Goal: Information Seeking & Learning: Learn about a topic

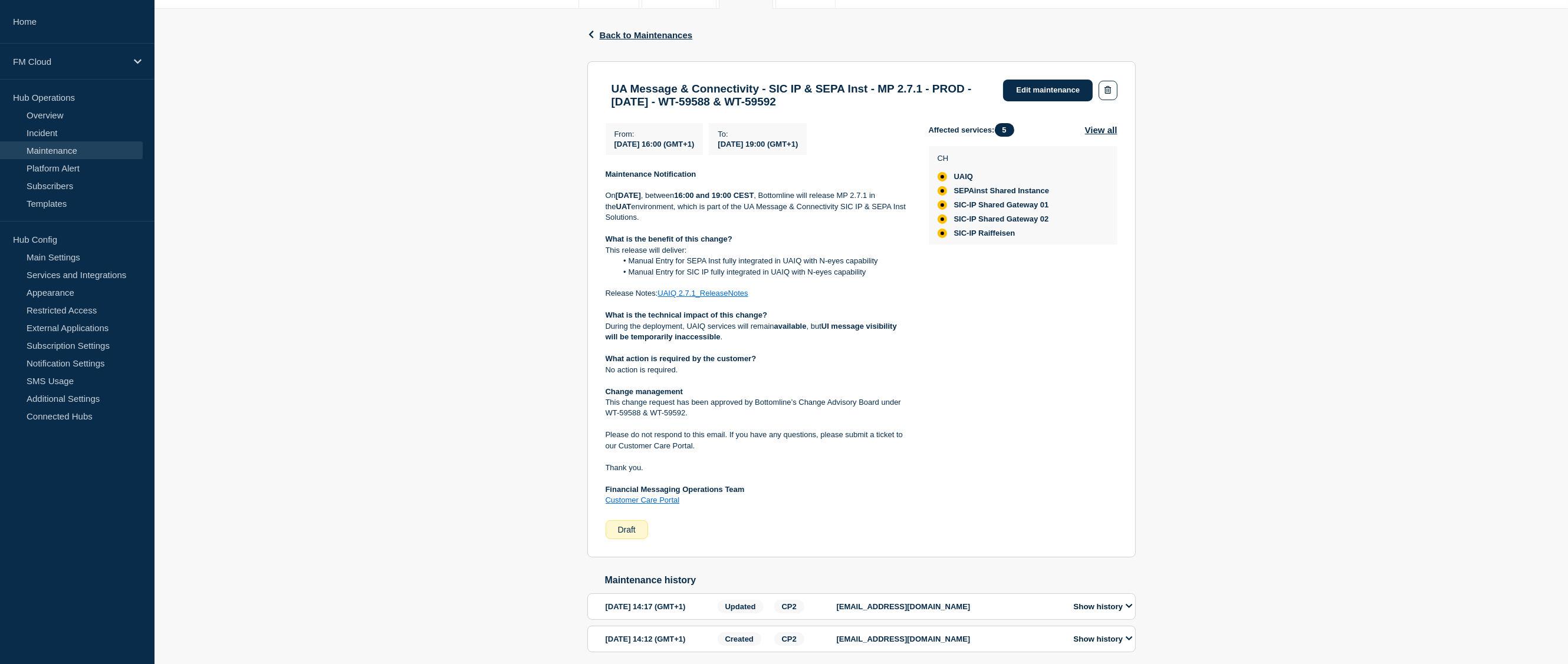
scroll to position [177, 0]
click at [706, 295] on link "UAIQ 2.7.1_ReleaseNotes" at bounding box center [703, 290] width 91 height 9
click at [925, 92] on h3 "UA Message & Connectivity - SIC IP & SEPA Inst - MP 2.7.1 - PROD - [DATE] - WT-…" at bounding box center [802, 93] width 381 height 26
click at [772, 106] on h3 "UA Message & Connectivity - SIC IP & SEPA Inst - MP 2.7.1 - PROD - [DATE] - WT-…" at bounding box center [802, 93] width 381 height 26
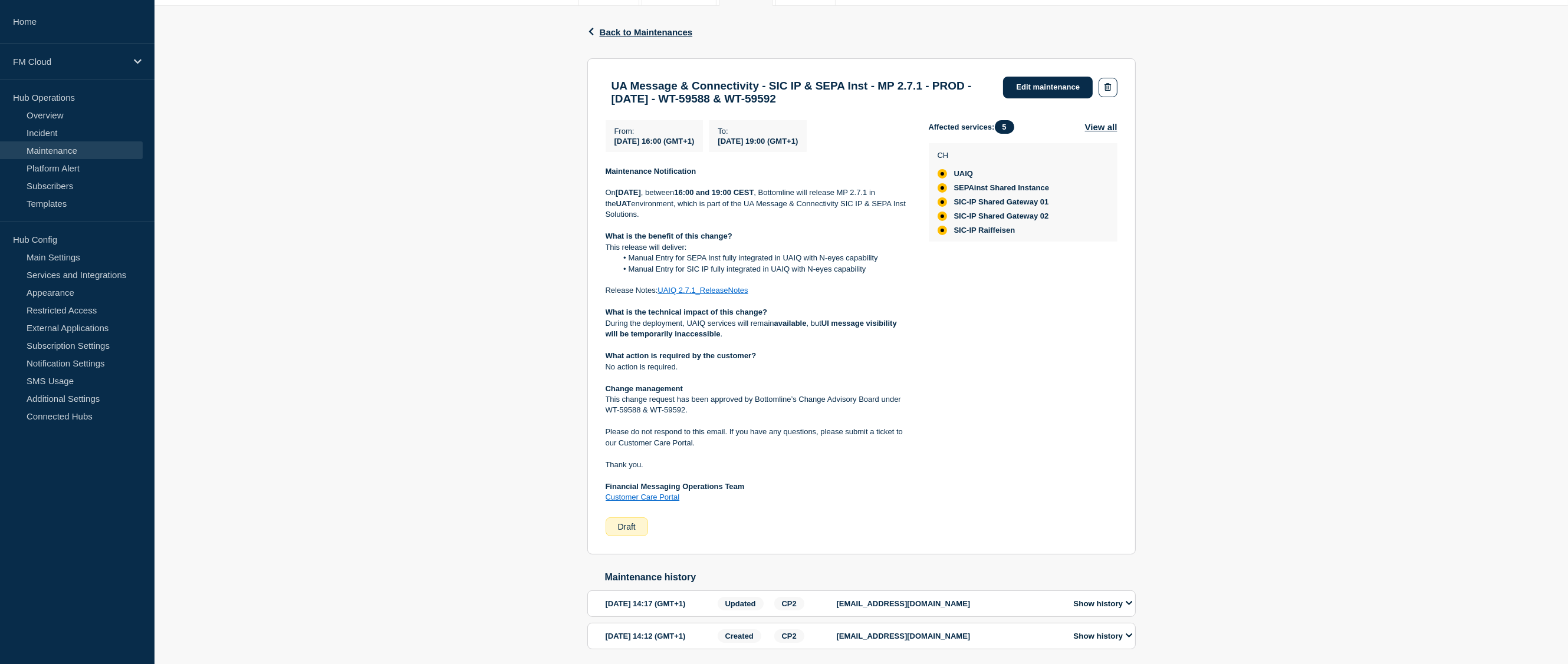
click at [847, 103] on h3 "UA Message & Connectivity - SIC IP & SEPA Inst - MP 2.7.1 - PROD - [DATE] - WT-…" at bounding box center [802, 93] width 381 height 26
drag, startPoint x: 847, startPoint y: 103, endPoint x: 822, endPoint y: 106, distance: 25.2
click at [822, 106] on h3 "UA Message & Connectivity - SIC IP & SEPA Inst - MP 2.7.1 - PROD - [DATE] - WT-…" at bounding box center [802, 93] width 381 height 26
copy h3 "WT-59592"
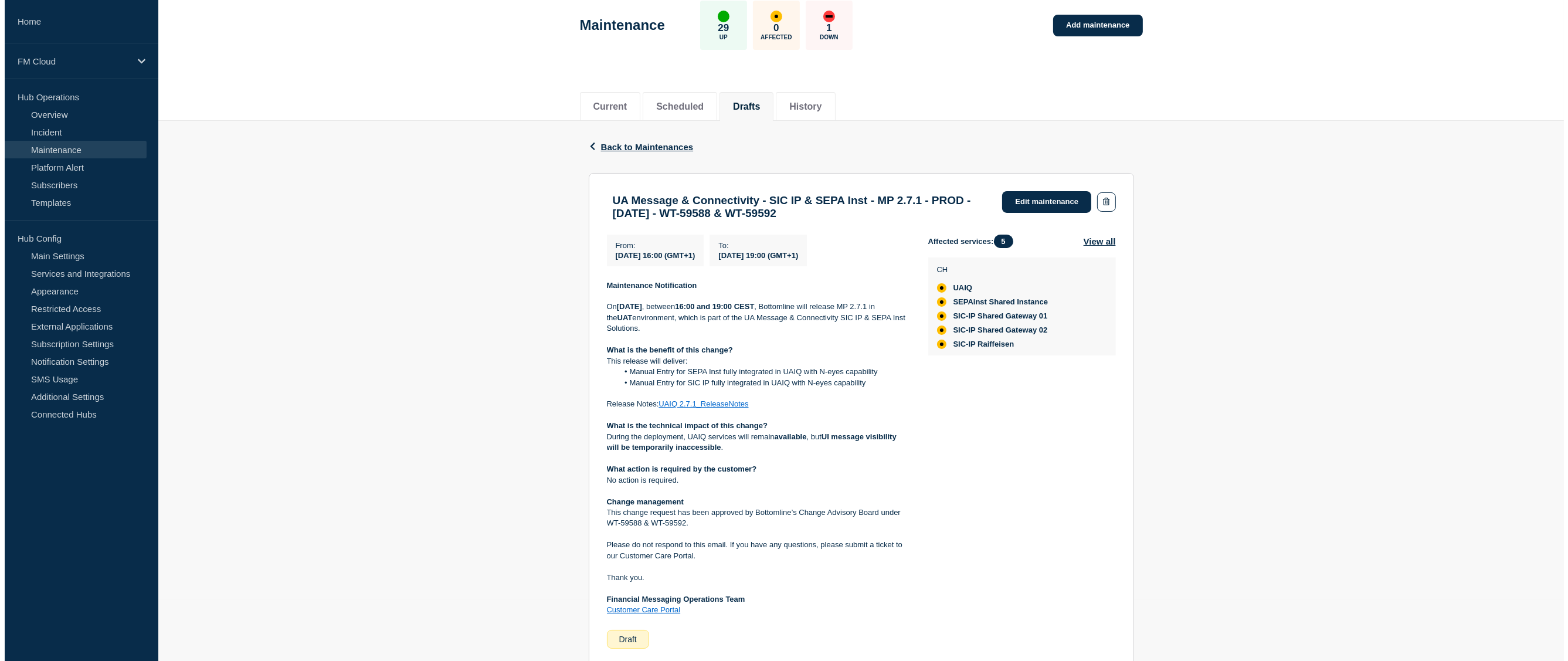
scroll to position [0, 0]
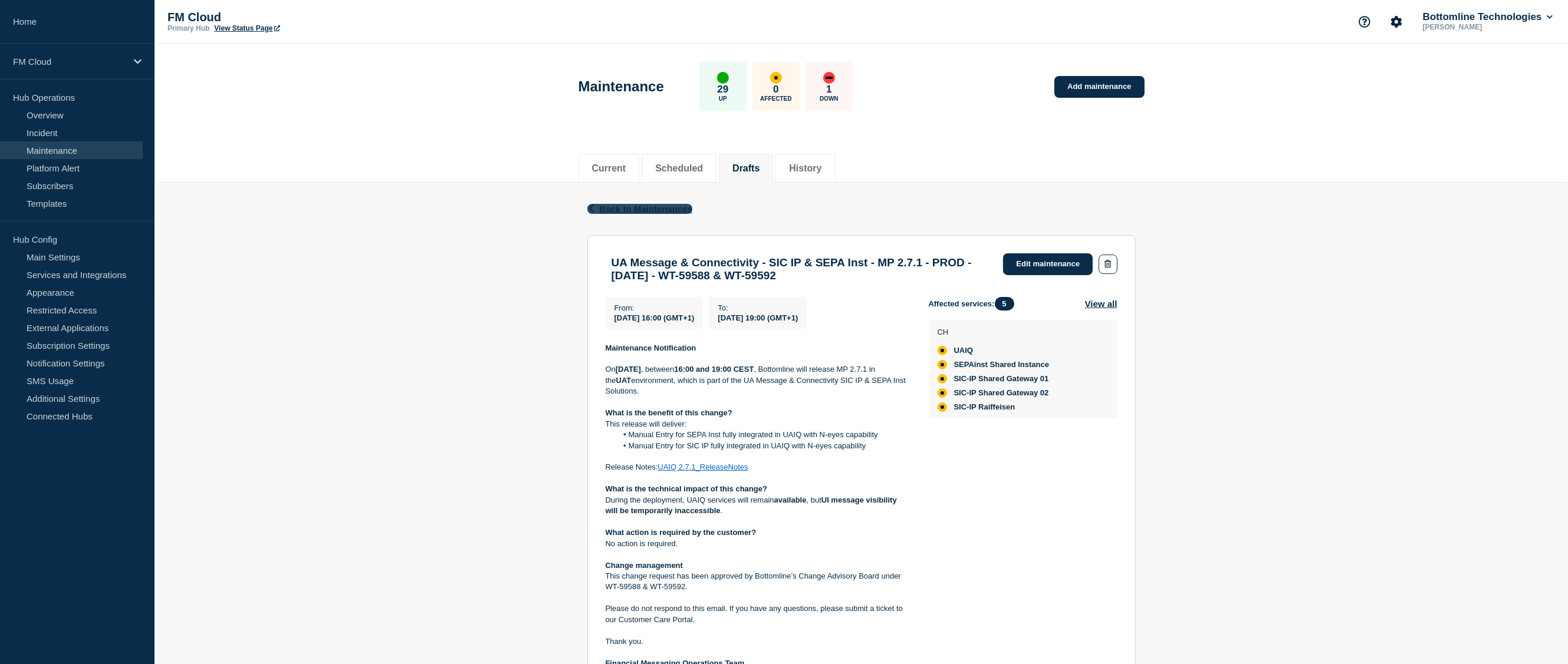
click at [663, 211] on span "Back to Maintenances" at bounding box center [646, 208] width 93 height 10
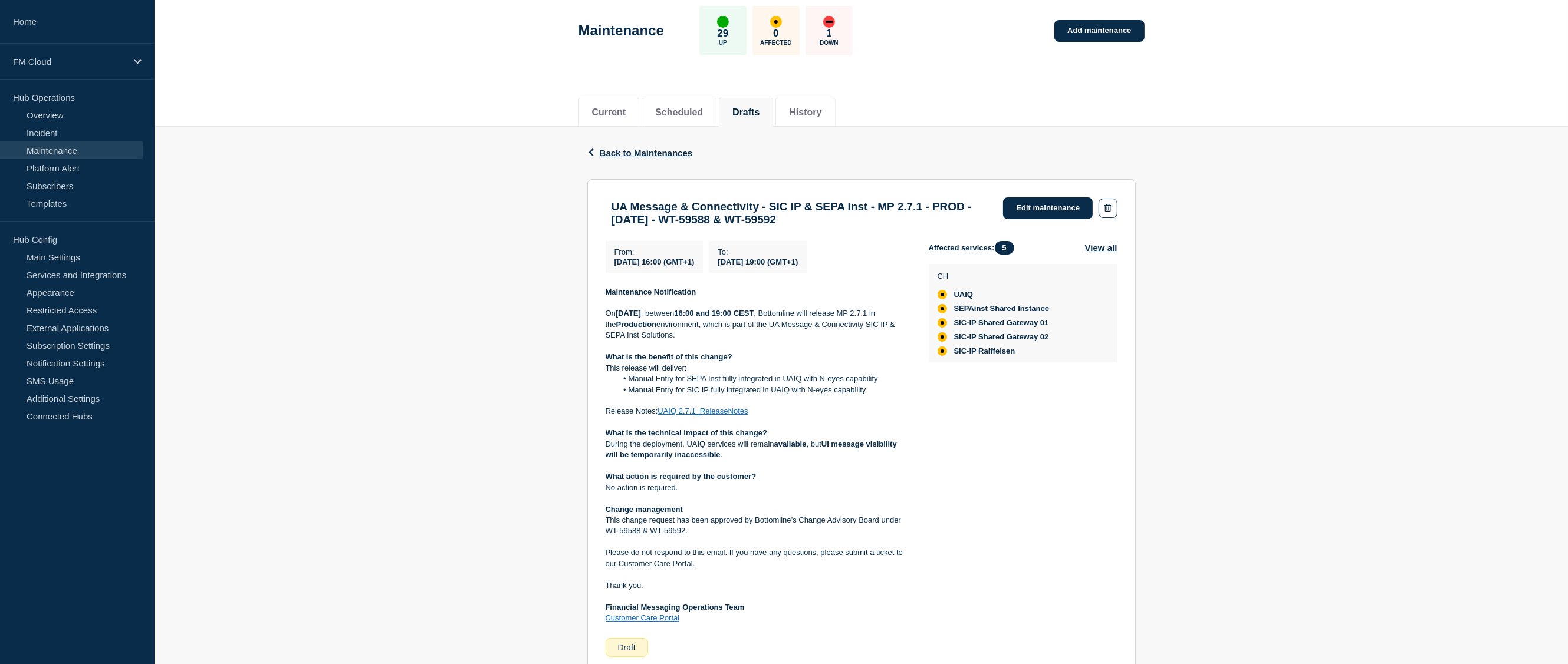
scroll to position [177, 0]
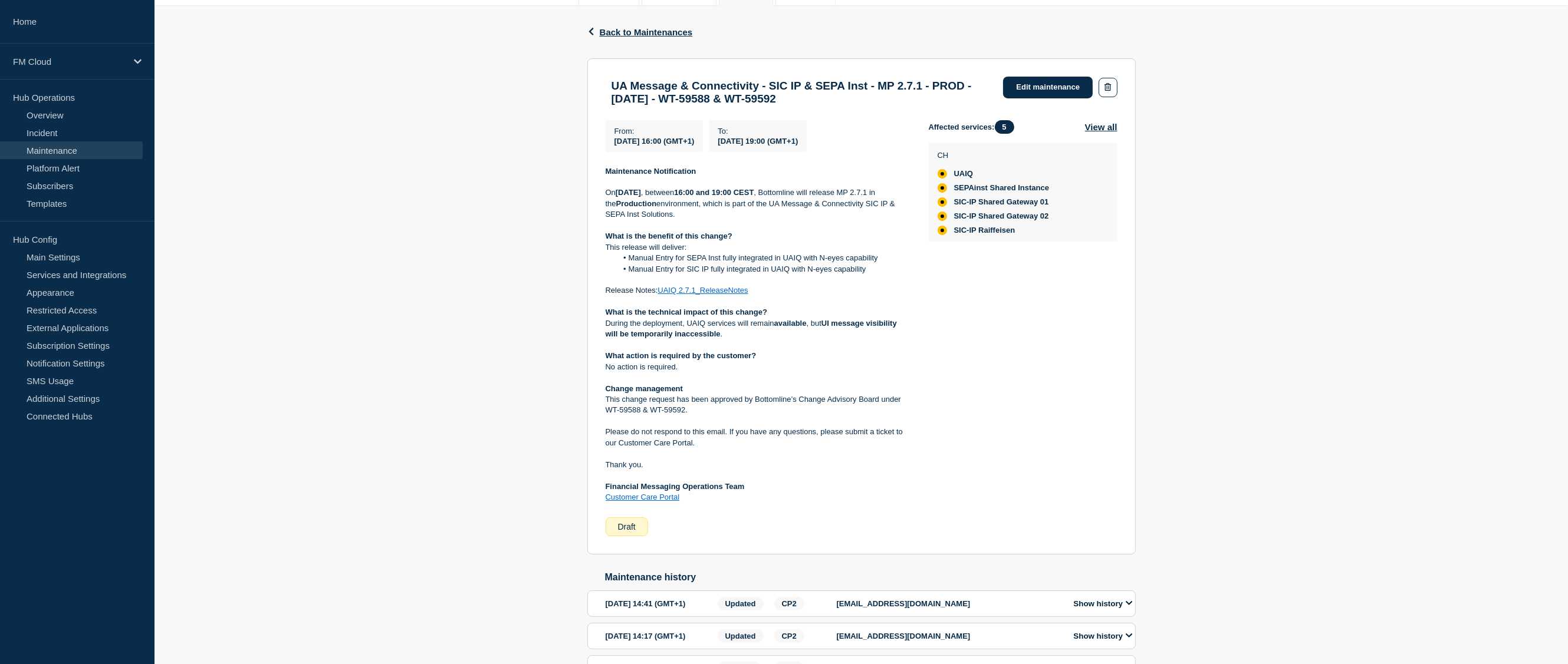
click at [677, 145] on span "[DATE] 16:00 (GMT+1)" at bounding box center [654, 141] width 80 height 9
click at [788, 145] on span "[DATE] 19:00 (GMT+1)" at bounding box center [757, 141] width 80 height 9
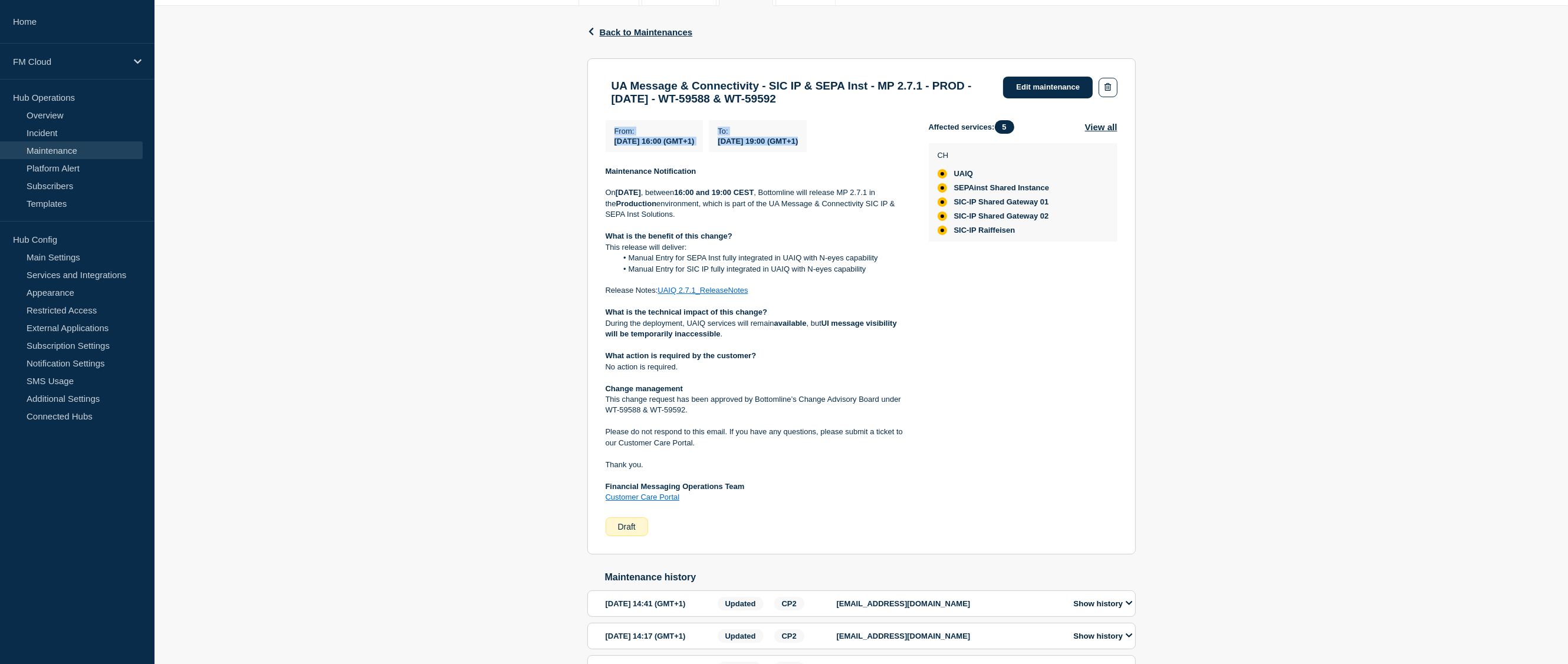
drag, startPoint x: 788, startPoint y: 147, endPoint x: 627, endPoint y: 139, distance: 161.2
click at [627, 139] on div "From : [DATE] 16:00 (GMT+1) To : [DATE] 19:00 (GMT+1)" at bounding box center [767, 136] width 323 height 32
